Goal: Find specific page/section: Find specific page/section

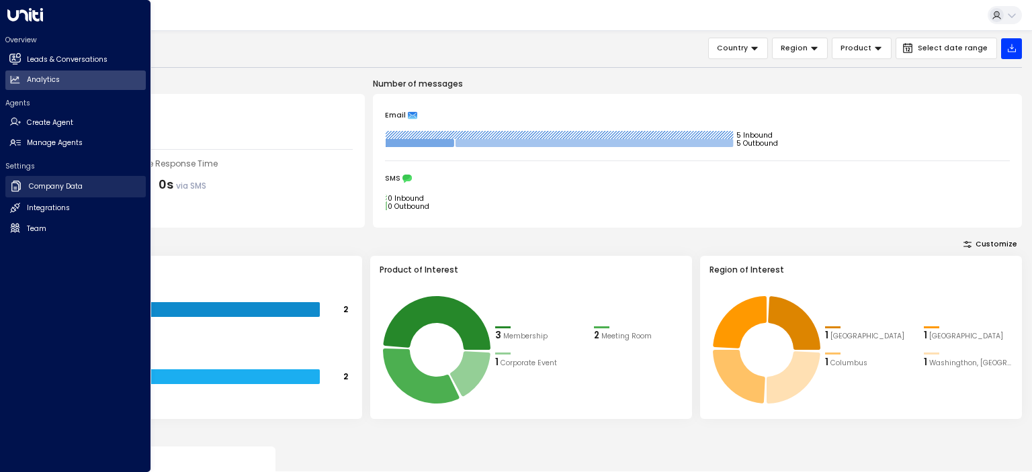
click at [42, 185] on h2 "Company Data" at bounding box center [56, 186] width 54 height 11
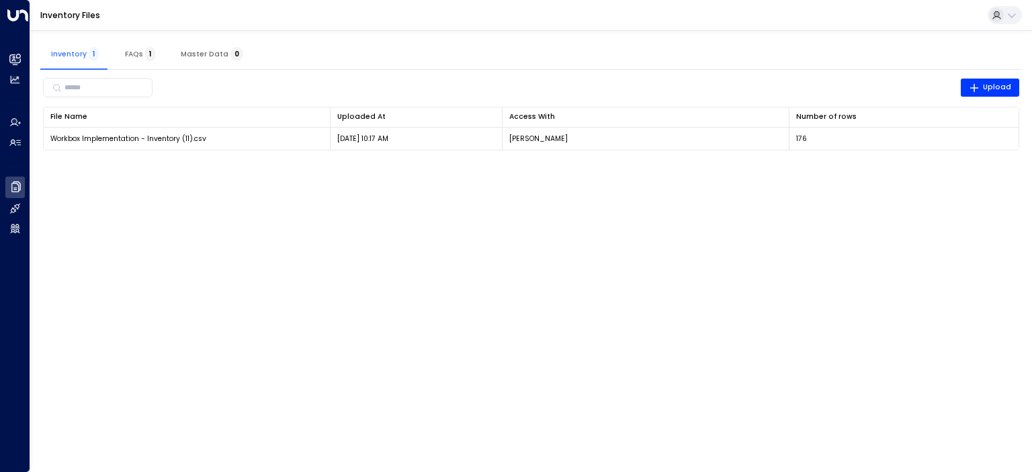
click at [146, 58] on span "1" at bounding box center [150, 54] width 10 height 14
click at [74, 54] on span "Inventory 1" at bounding box center [75, 54] width 48 height 9
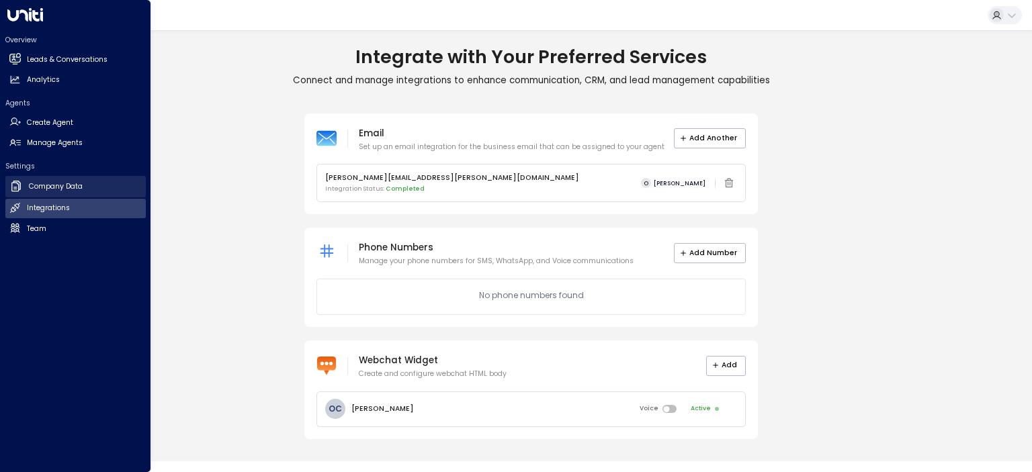
click at [43, 189] on h2 "Company Data" at bounding box center [56, 186] width 54 height 11
